Goal: Transaction & Acquisition: Download file/media

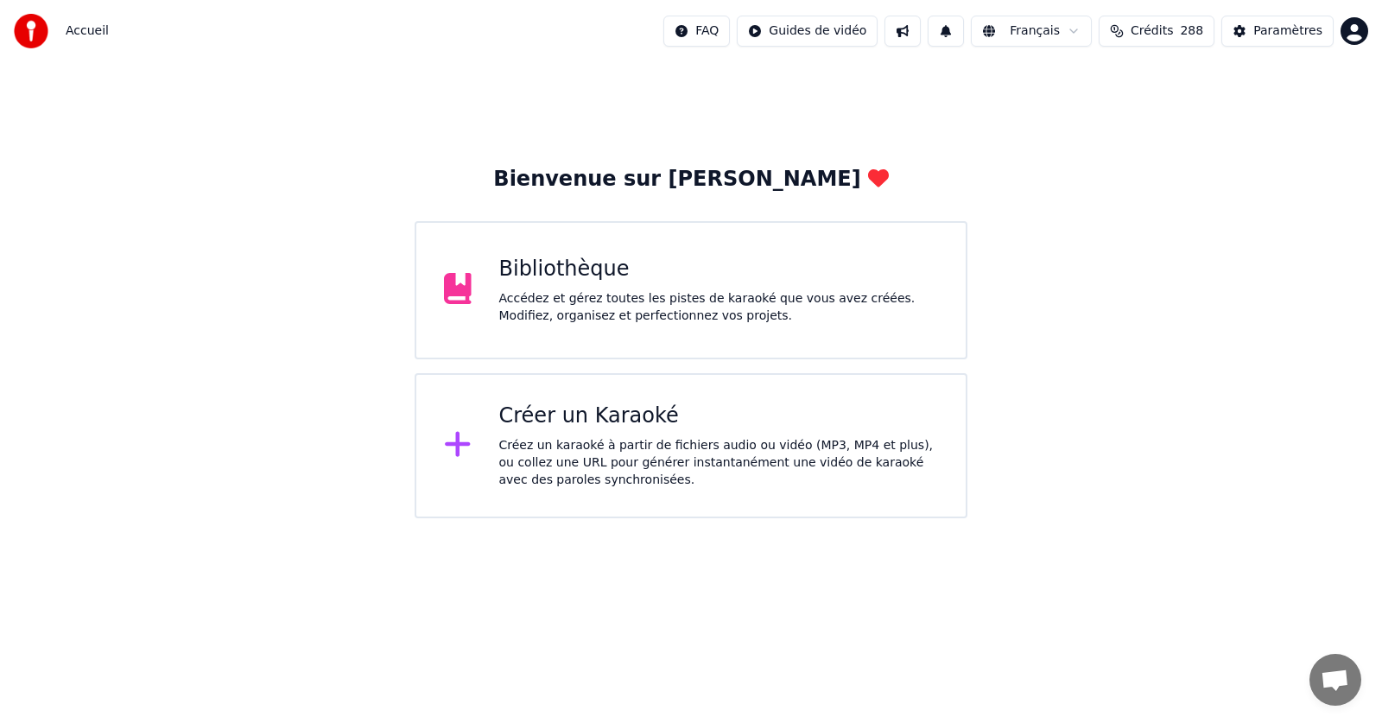
click at [573, 283] on div "Bibliothèque Accédez et gérez toutes les pistes de karaoké que vous avez créées…" at bounding box center [719, 290] width 440 height 69
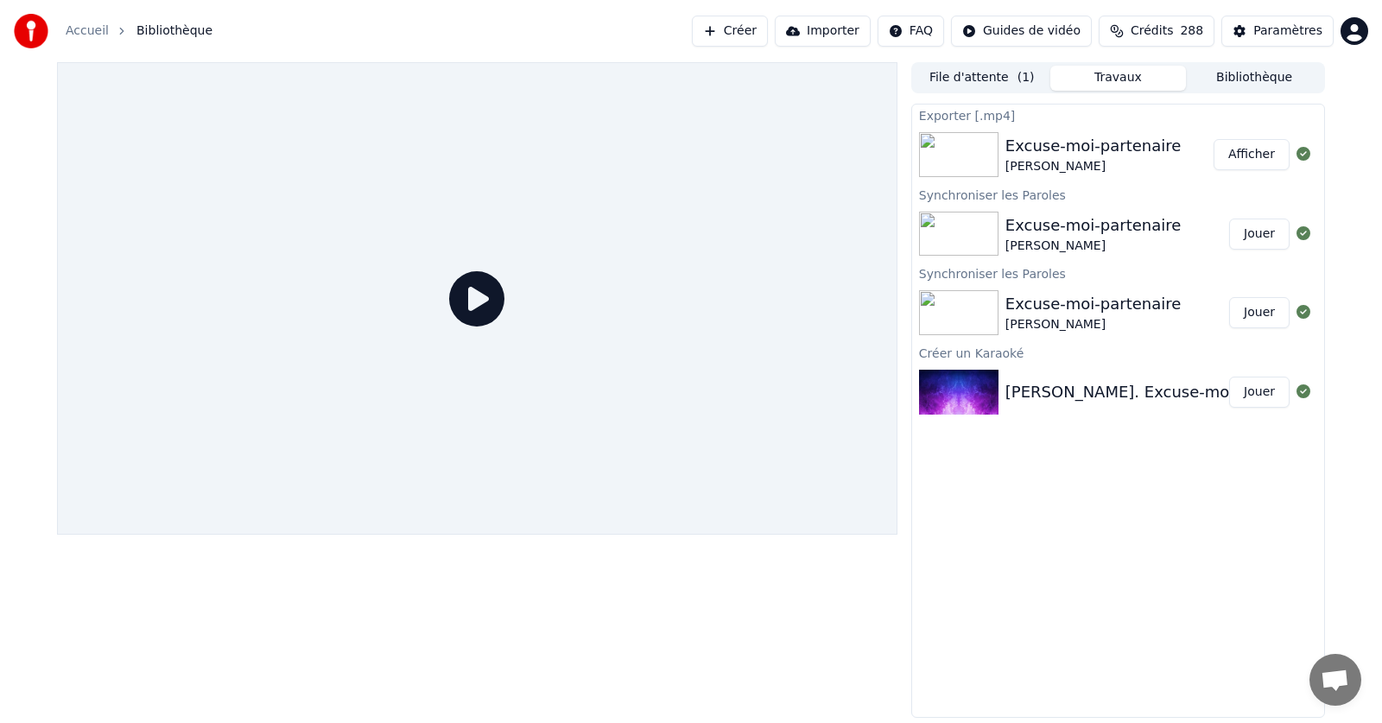
click at [1254, 154] on button "Afficher" at bounding box center [1251, 154] width 76 height 31
click at [960, 155] on img at bounding box center [958, 154] width 79 height 45
click at [967, 236] on img at bounding box center [958, 234] width 79 height 45
click at [1253, 240] on button "Jouer" at bounding box center [1259, 233] width 60 height 31
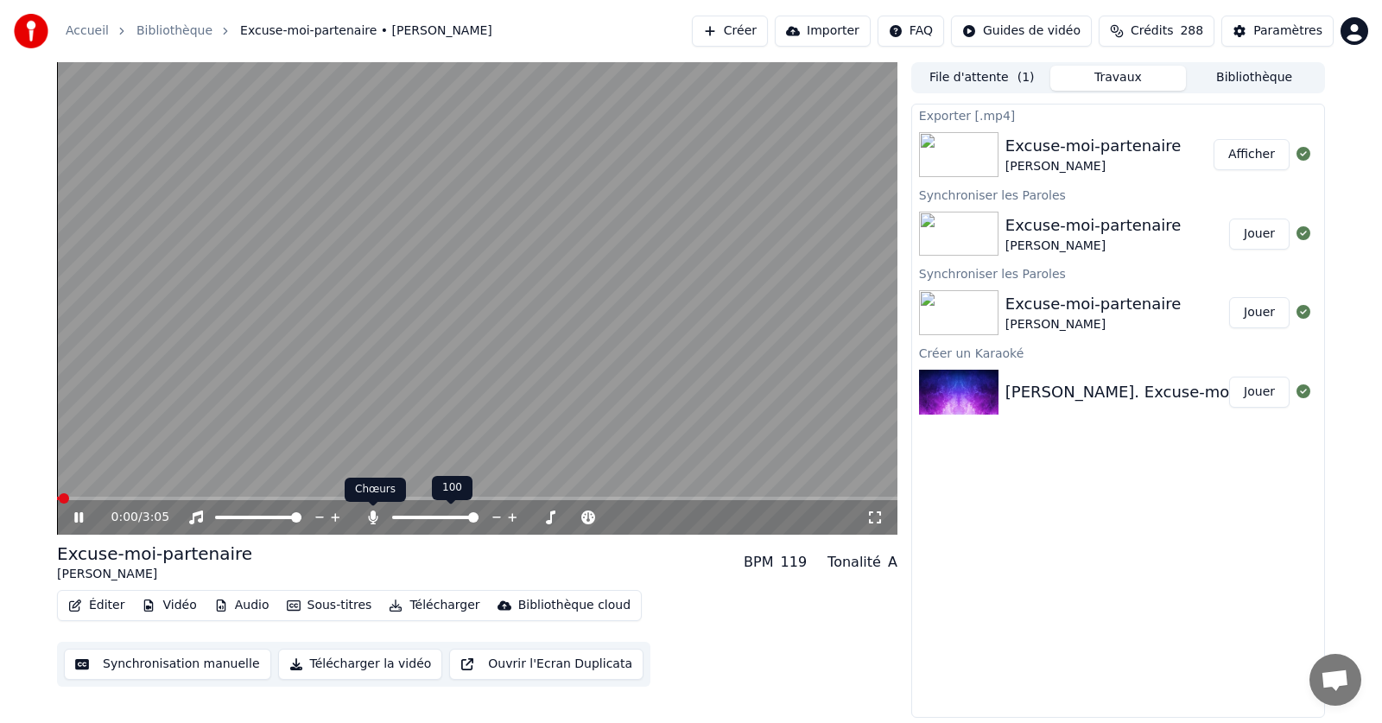
click at [375, 518] on icon at bounding box center [372, 517] width 9 height 14
click at [79, 517] on icon at bounding box center [91, 517] width 41 height 14
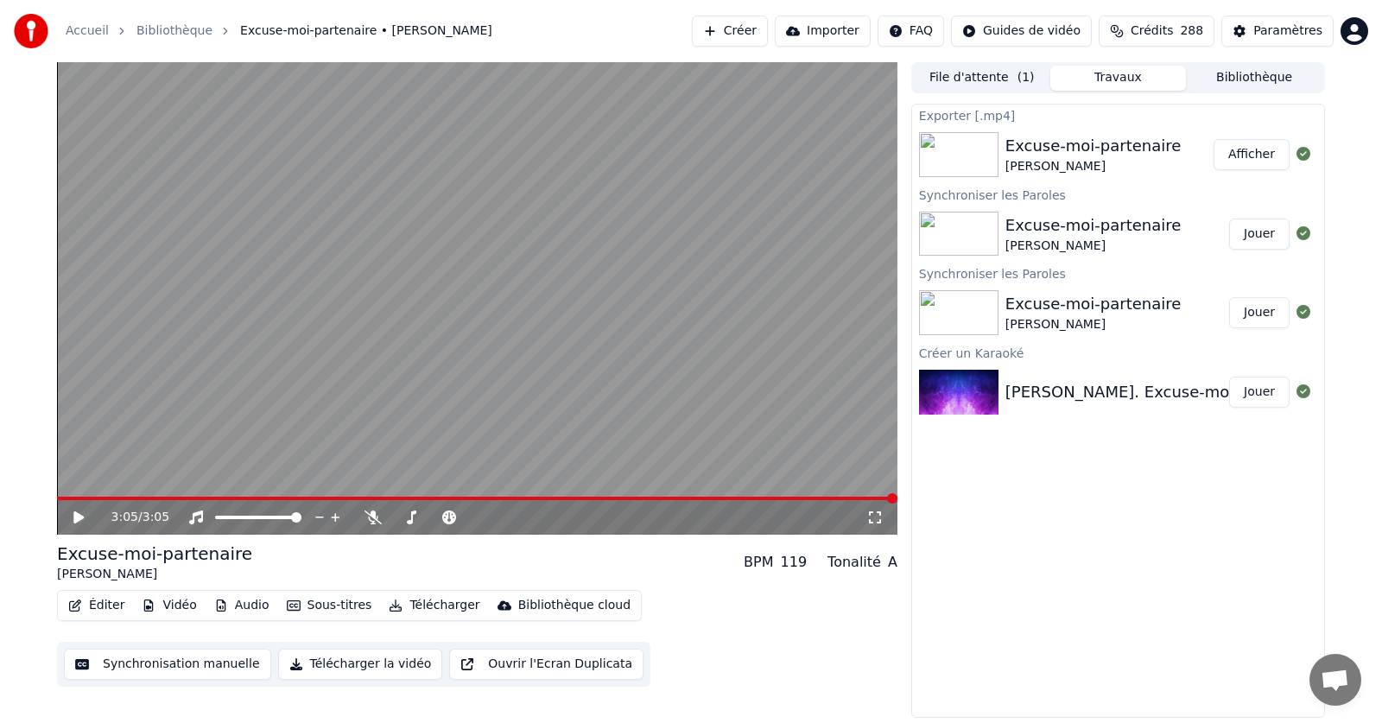
click at [897, 495] on span at bounding box center [892, 498] width 10 height 10
click at [413, 604] on button "Télécharger" at bounding box center [434, 605] width 104 height 24
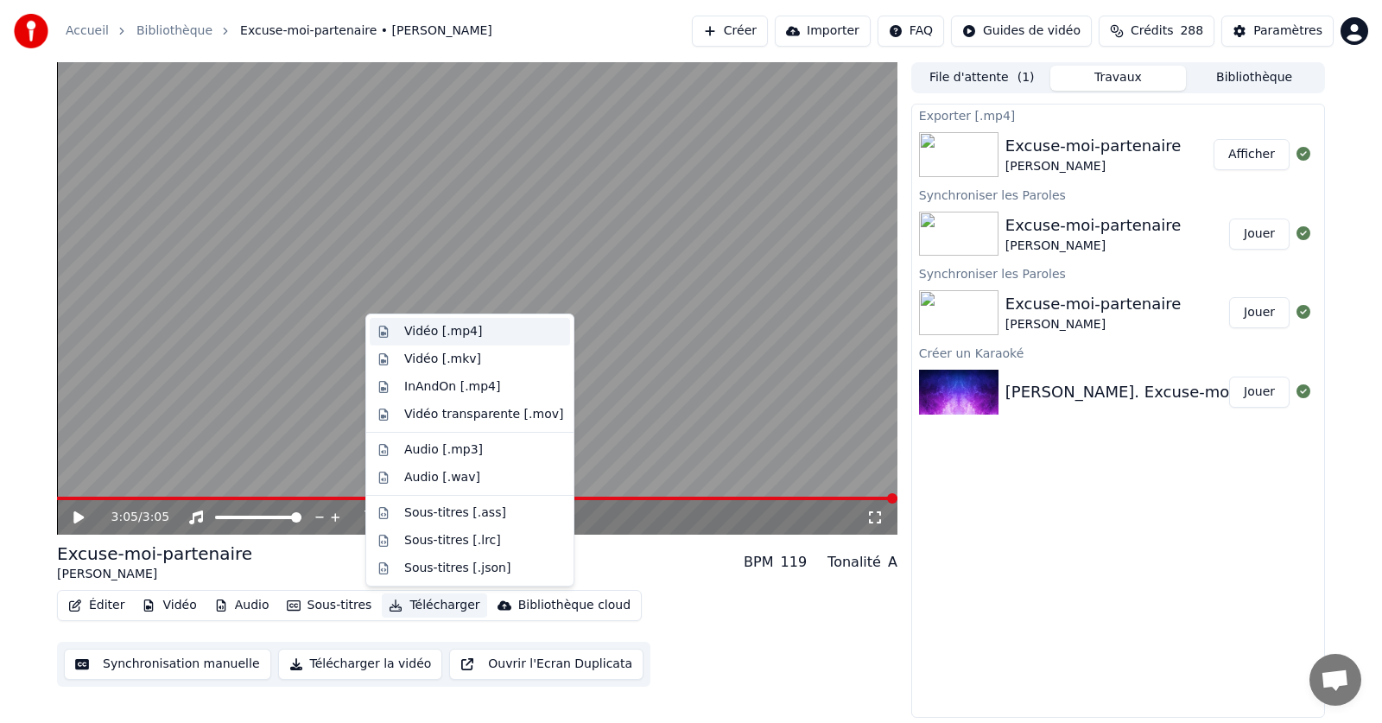
click at [425, 336] on div "Vidéo [.mp4]" at bounding box center [443, 331] width 78 height 17
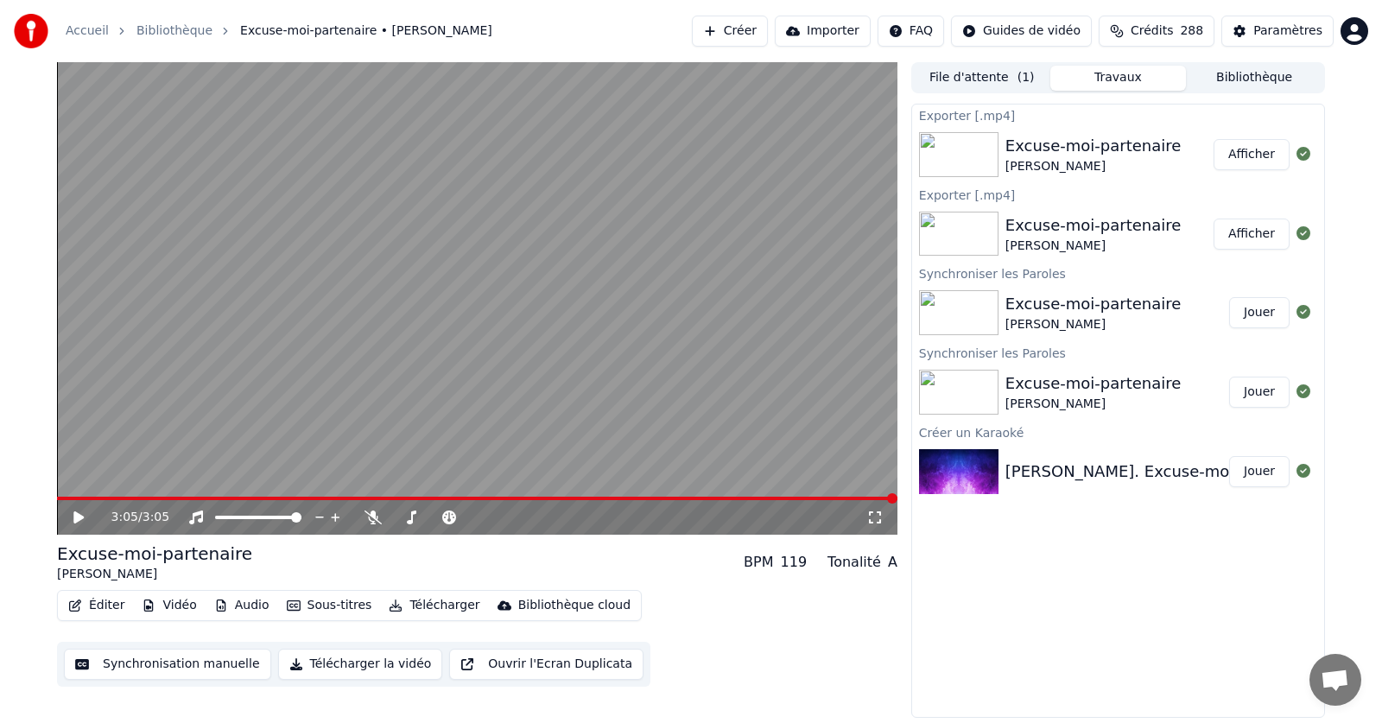
click at [1263, 155] on button "Afficher" at bounding box center [1251, 154] width 76 height 31
